Goal: Information Seeking & Learning: Understand process/instructions

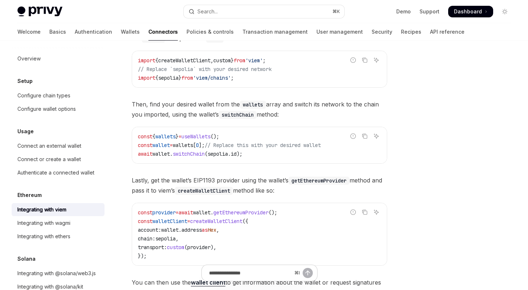
scroll to position [101, 0]
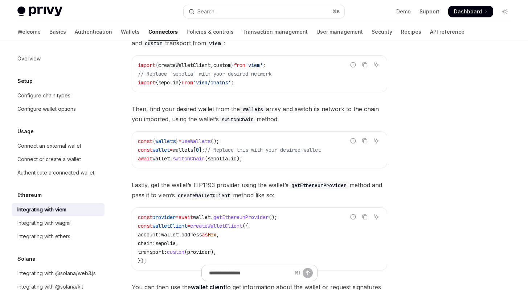
click at [210, 143] on span "useWallets" at bounding box center [195, 141] width 29 height 7
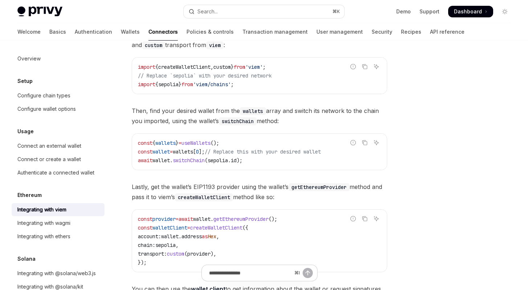
copy span "useWallets"
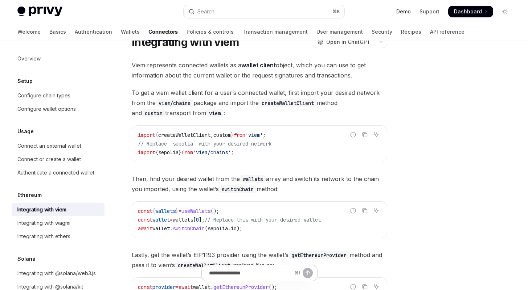
scroll to position [34, 0]
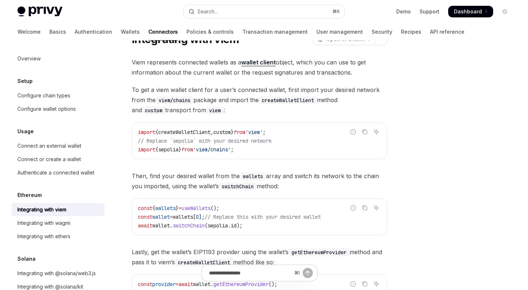
click at [183, 226] on span "switchChain" at bounding box center [189, 226] width 32 height 7
copy span "switchChain"
click at [66, 144] on div "Connect an external wallet" at bounding box center [49, 146] width 64 height 9
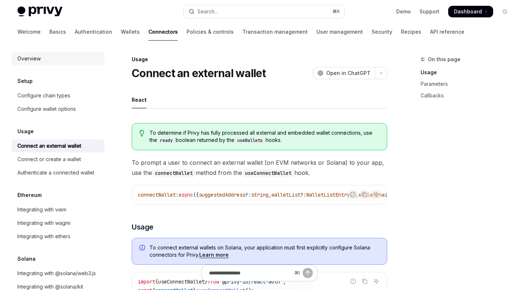
click at [45, 61] on div "Overview" at bounding box center [58, 58] width 83 height 9
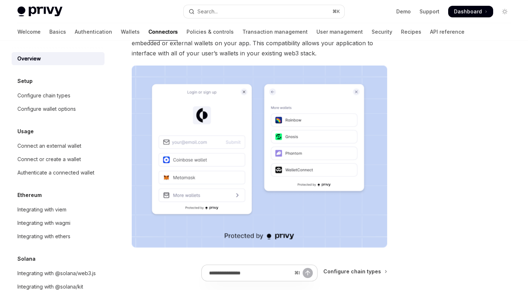
scroll to position [100, 0]
click at [49, 98] on div "Configure chain types" at bounding box center [43, 95] width 53 height 9
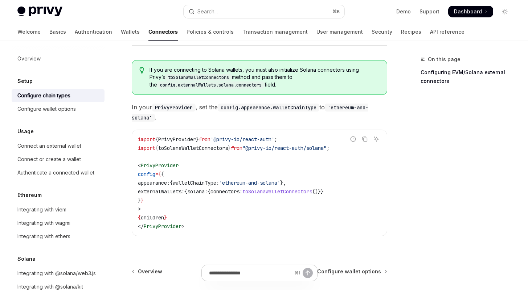
scroll to position [127, 0]
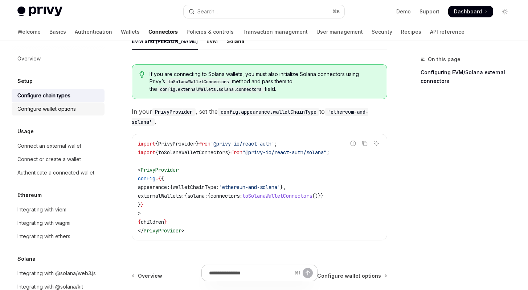
click at [82, 107] on div "Configure wallet options" at bounding box center [58, 109] width 83 height 9
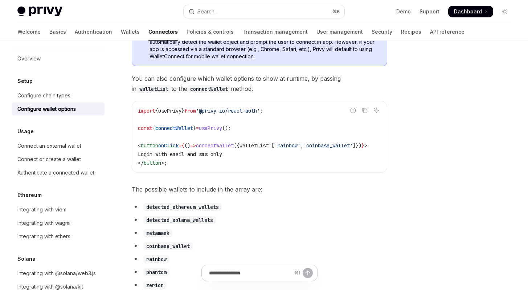
scroll to position [265, 0]
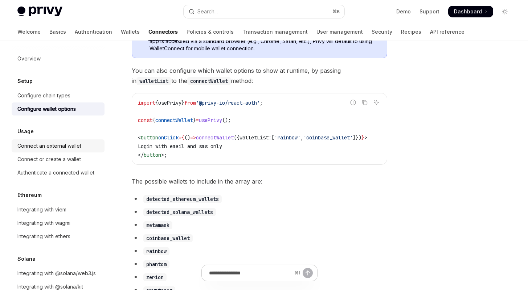
click at [49, 144] on div "Connect an external wallet" at bounding box center [49, 146] width 64 height 9
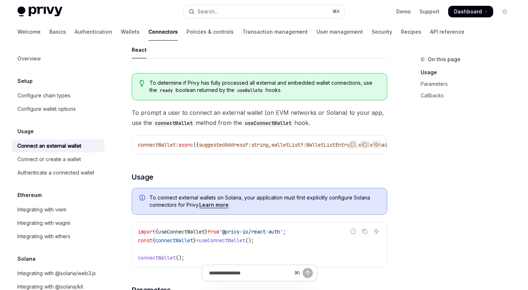
scroll to position [55, 0]
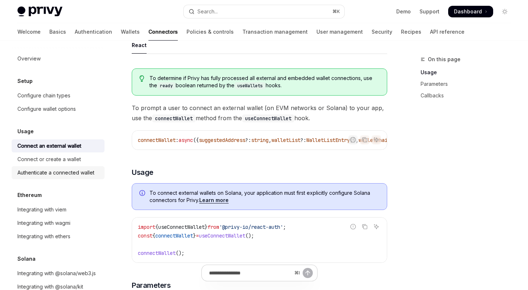
click at [92, 178] on link "Authenticate a connected wallet" at bounding box center [58, 172] width 93 height 13
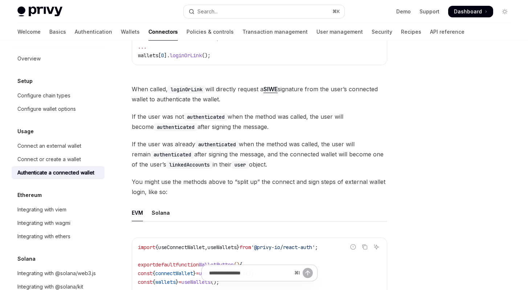
scroll to position [220, 0]
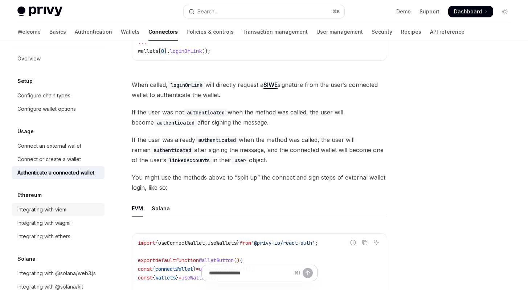
click at [81, 210] on div "Integrating with viem" at bounding box center [58, 210] width 83 height 9
type textarea "*"
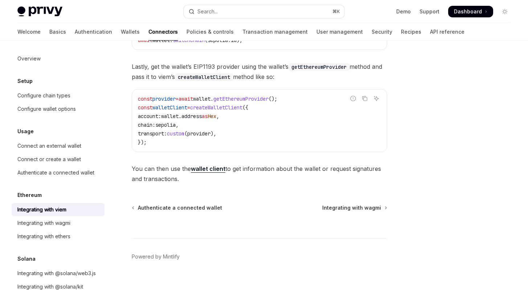
scroll to position [231, 0]
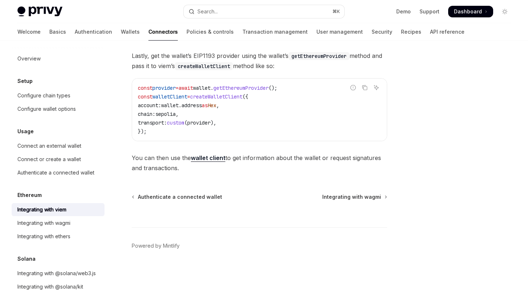
click at [213, 157] on strong "wallet client" at bounding box center [208, 157] width 34 height 7
